Goal: Navigation & Orientation: Understand site structure

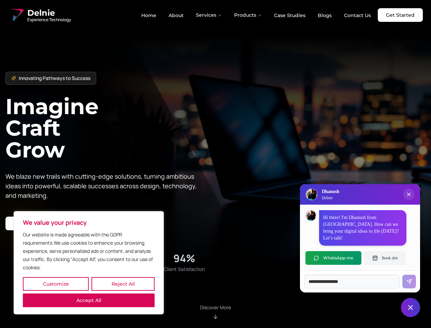
click at [56, 284] on button "Customize" at bounding box center [56, 284] width 66 height 14
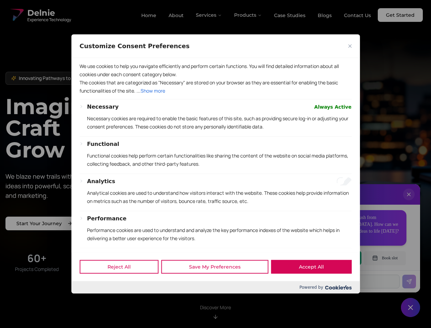
click at [123, 284] on div at bounding box center [215, 164] width 431 height 328
click at [89, 300] on div at bounding box center [215, 164] width 431 height 328
click at [215, 99] on div "We use cookies to help you navigate efficiently and perform certain functions. …" at bounding box center [216, 78] width 272 height 41
click at [209, 15] on div at bounding box center [215, 164] width 431 height 328
click at [248, 15] on div at bounding box center [215, 164] width 431 height 328
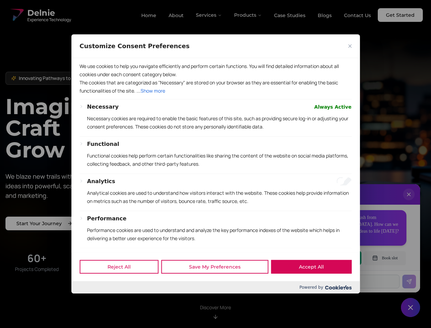
click at [409, 201] on div at bounding box center [215, 164] width 431 height 328
click at [334, 258] on div "Reject All Save My Preferences Accept All" at bounding box center [215, 266] width 289 height 29
click at [385, 258] on div at bounding box center [215, 164] width 431 height 328
click at [411, 307] on div at bounding box center [215, 164] width 431 height 328
